Goal: Information Seeking & Learning: Learn about a topic

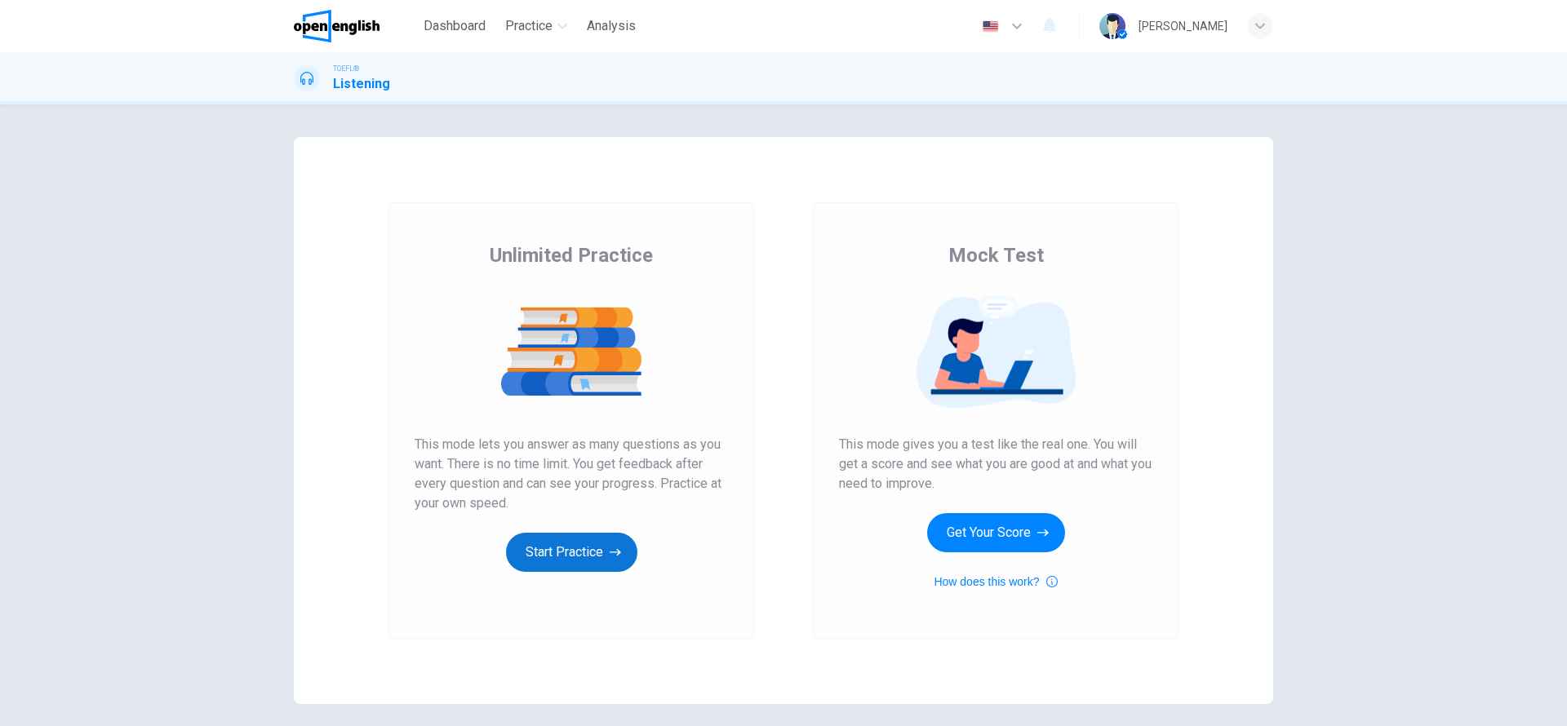
click at [551, 558] on button "Start Practice" at bounding box center [571, 552] width 131 height 39
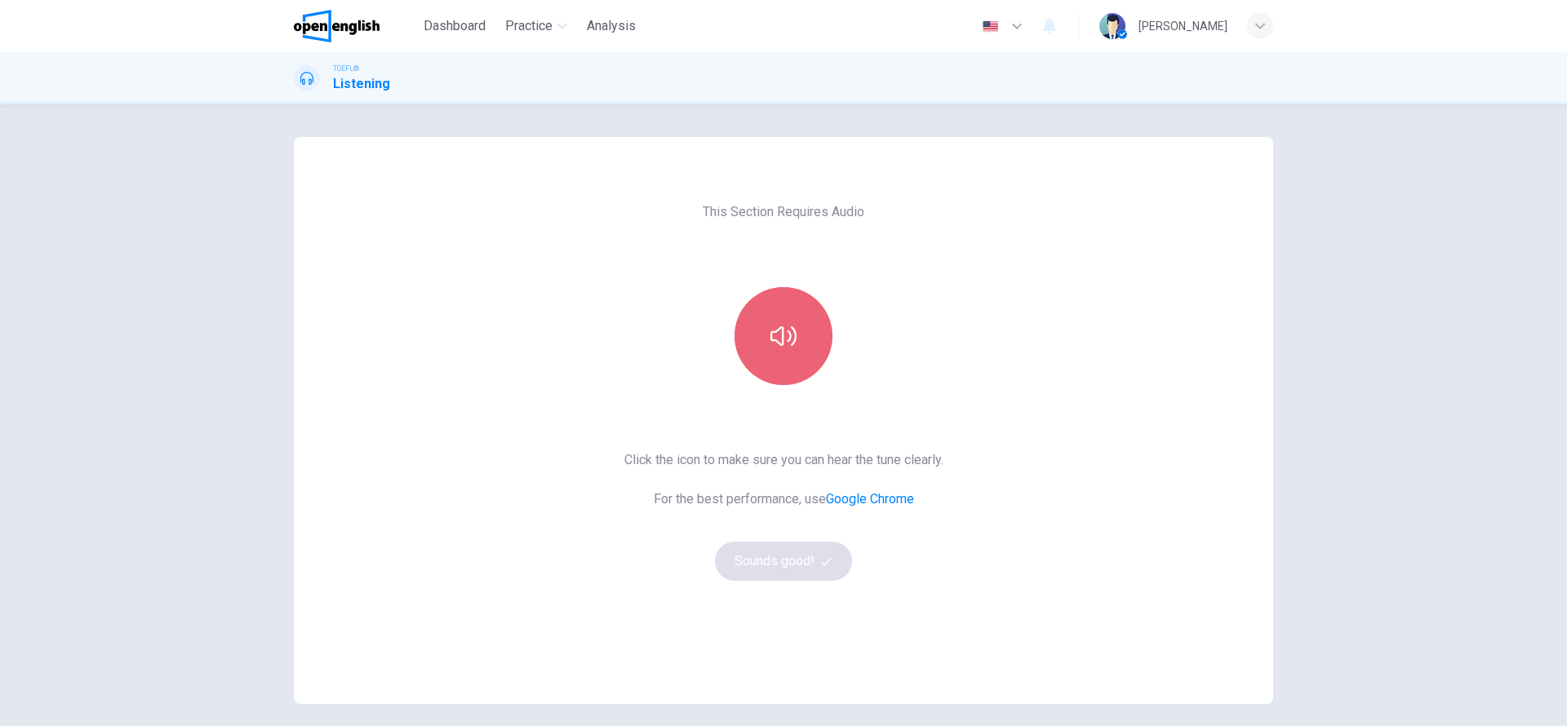
click at [778, 347] on icon "button" at bounding box center [783, 336] width 26 height 26
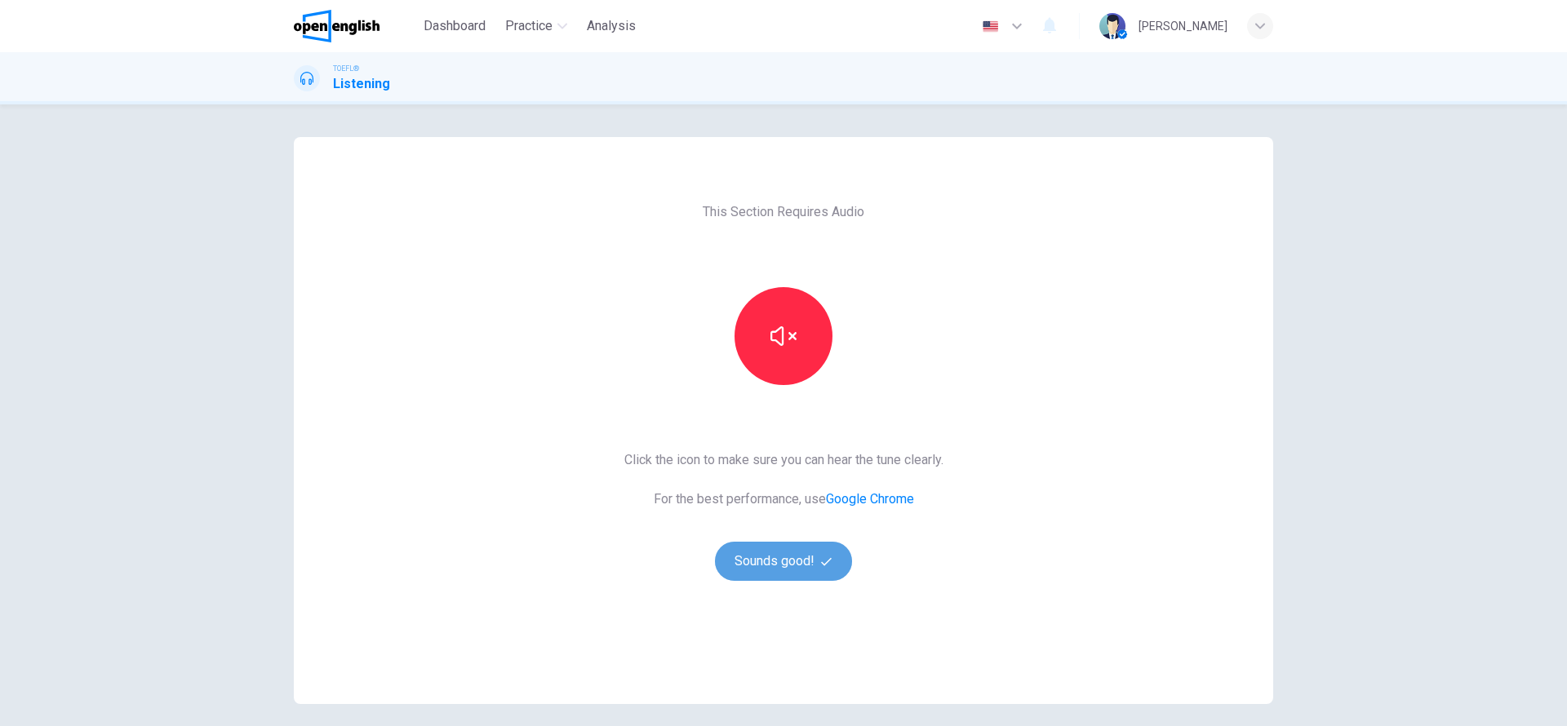
click at [770, 565] on button "Sounds good!" at bounding box center [783, 561] width 137 height 39
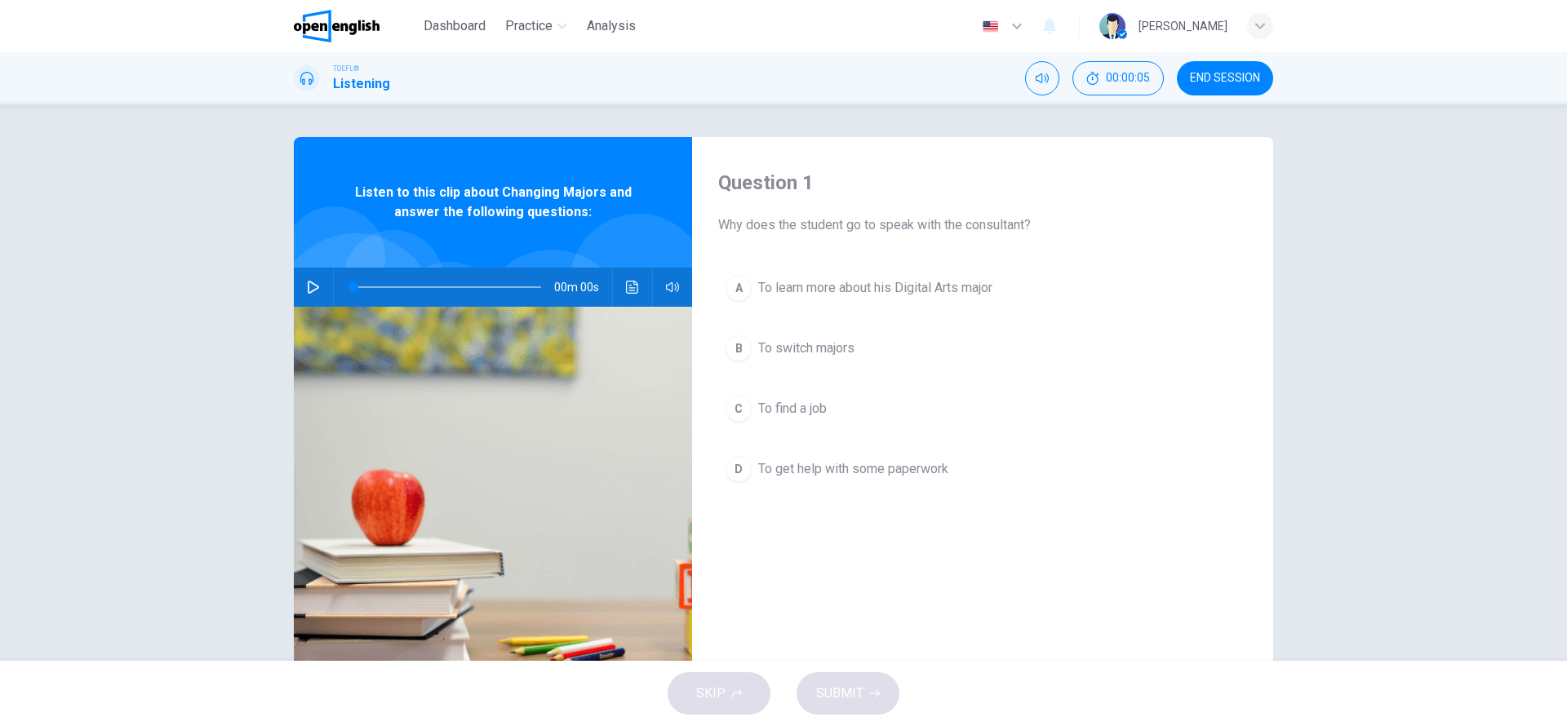
click at [309, 290] on icon "button" at bounding box center [313, 287] width 13 height 13
click at [313, 286] on icon "button" at bounding box center [313, 287] width 13 height 13
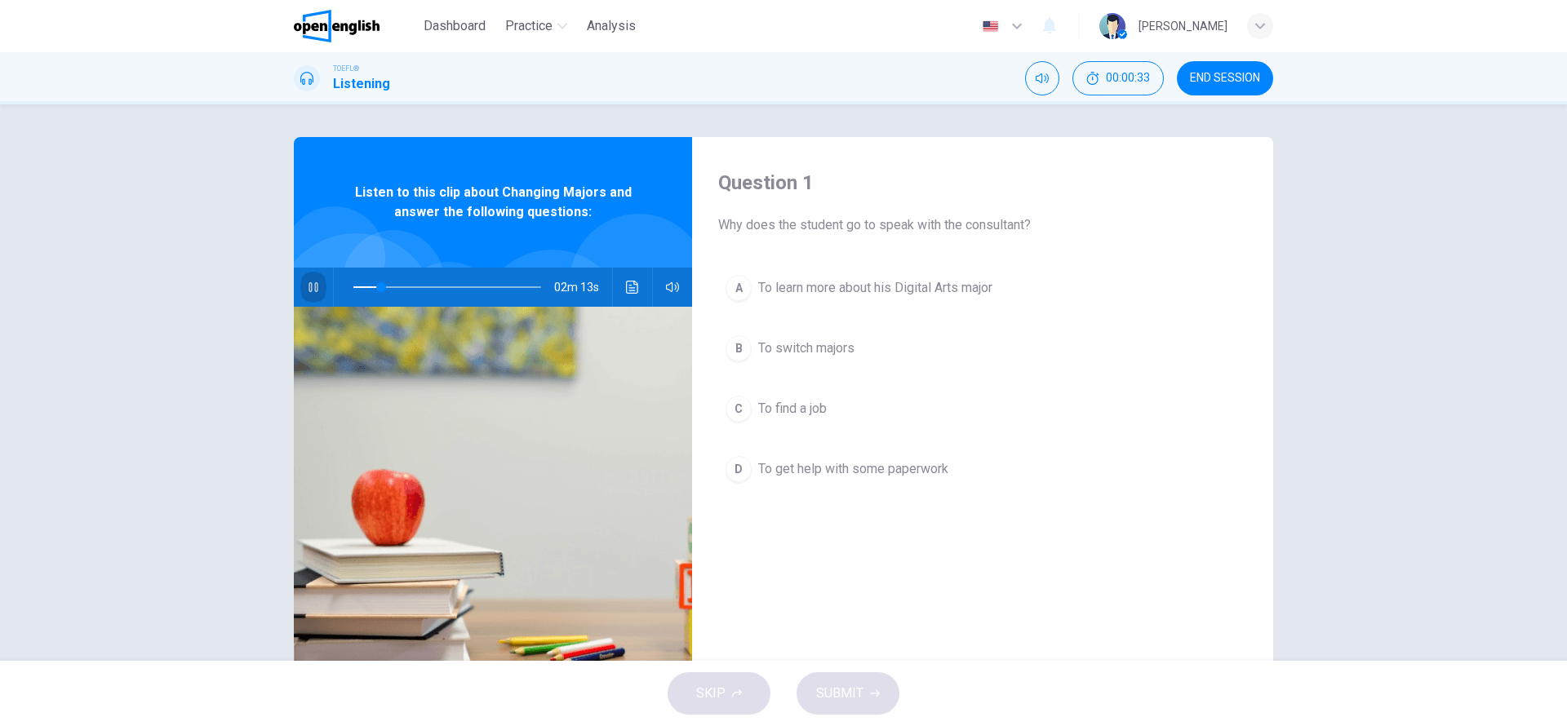
click at [313, 286] on icon "button" at bounding box center [313, 287] width 13 height 13
type input "*"
